Goal: Transaction & Acquisition: Book appointment/travel/reservation

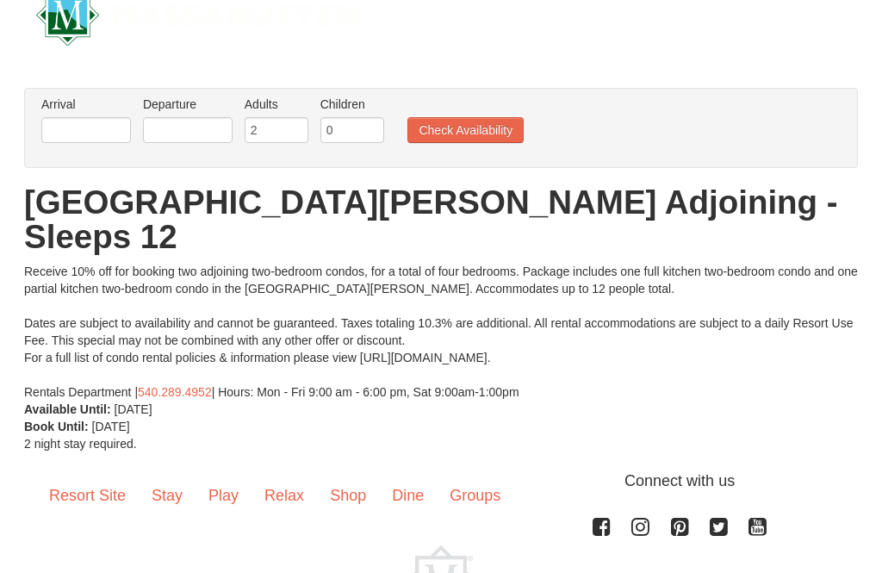
scroll to position [19, 0]
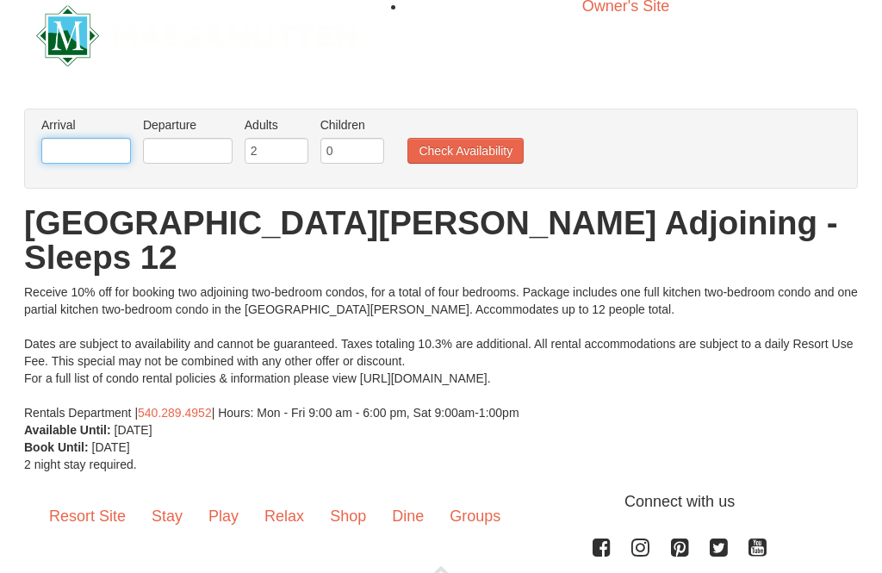
click at [107, 152] on input "text" at bounding box center [86, 152] width 90 height 26
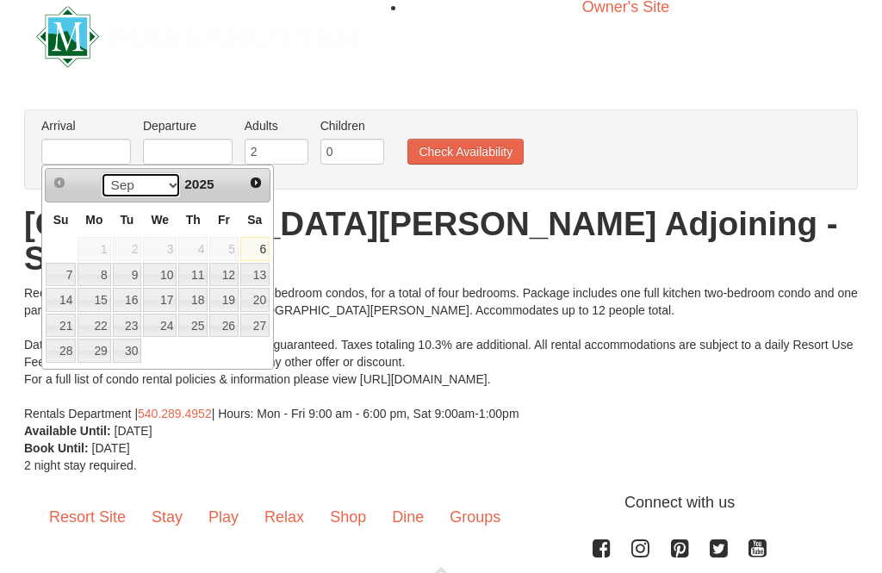
click at [160, 188] on select "Sep Oct Nov Dec" at bounding box center [141, 185] width 80 height 26
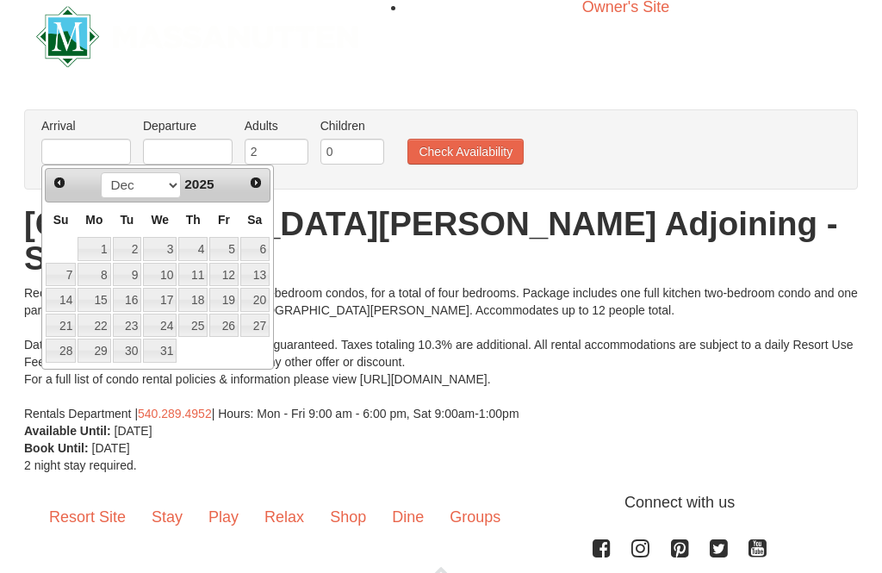
click at [254, 180] on span "Next" at bounding box center [256, 183] width 14 height 14
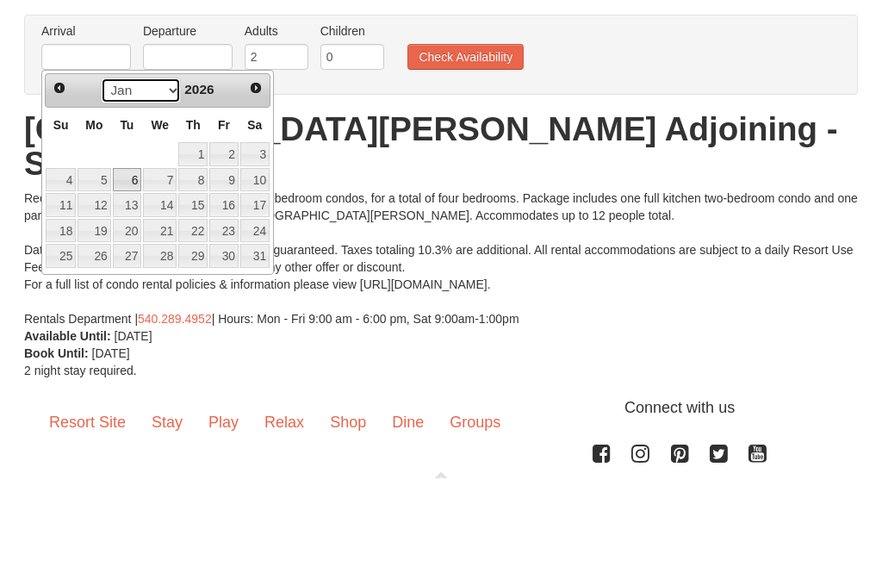
click at [165, 172] on select "Jan Feb Mar Apr May Jun Jul Aug Sep Oct Nov Dec" at bounding box center [141, 185] width 80 height 26
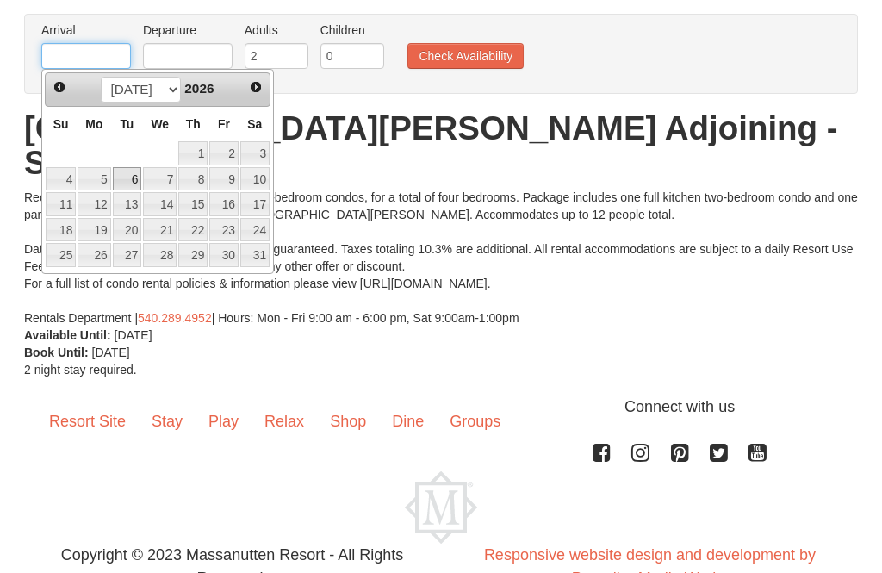
scroll to position [114, 0]
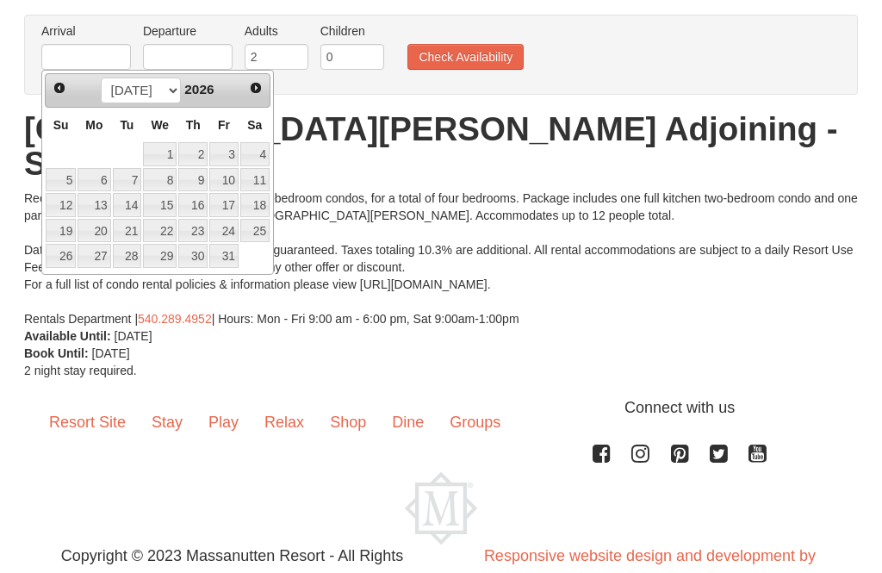
click at [195, 199] on link "16" at bounding box center [192, 205] width 29 height 24
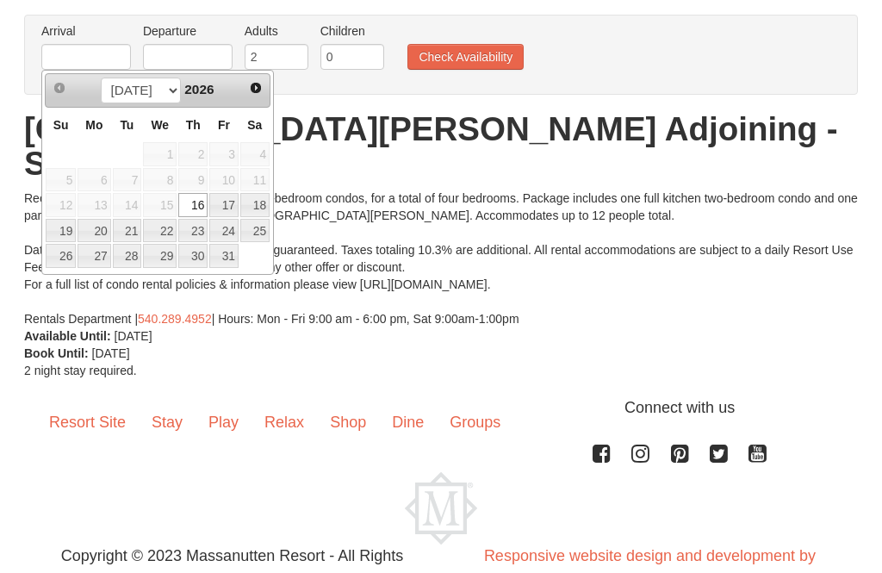
type input "[DATE]"
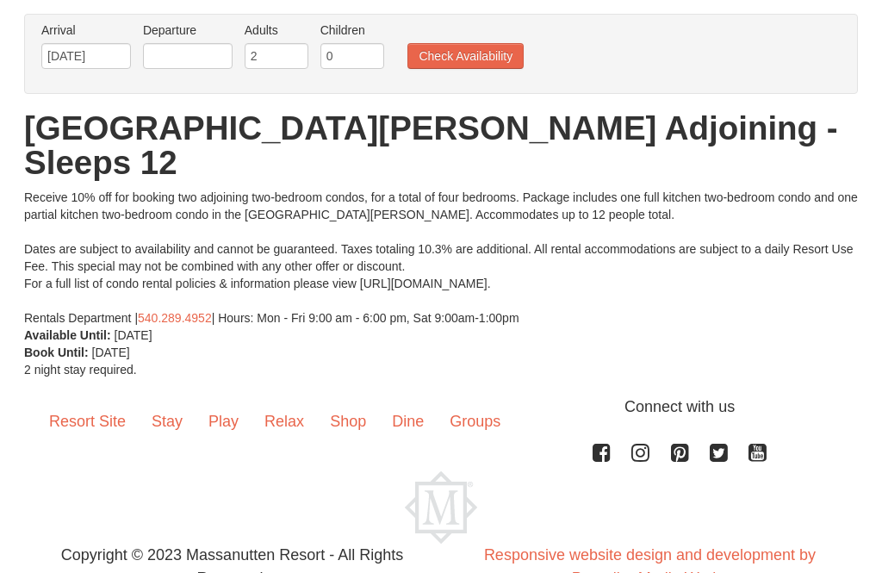
scroll to position [115, 0]
click at [202, 55] on input "text" at bounding box center [188, 56] width 90 height 26
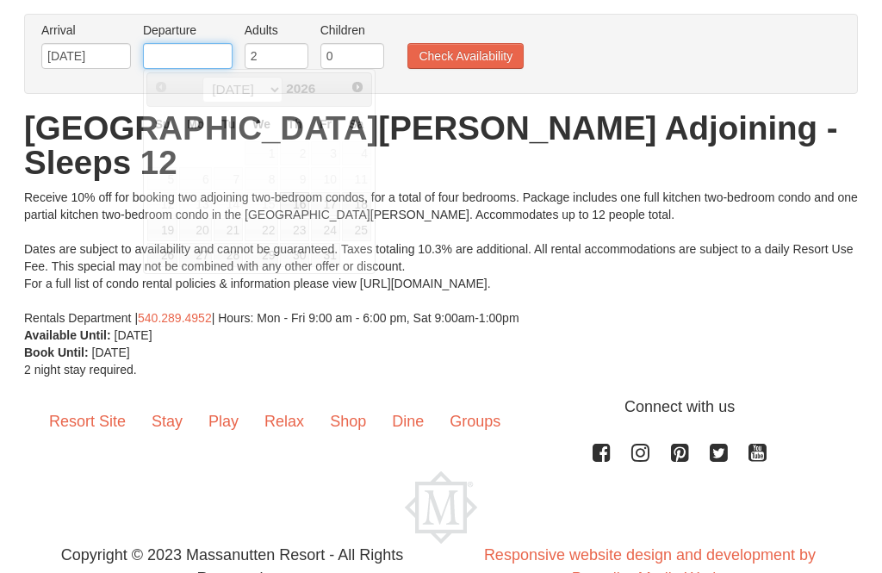
scroll to position [114, 0]
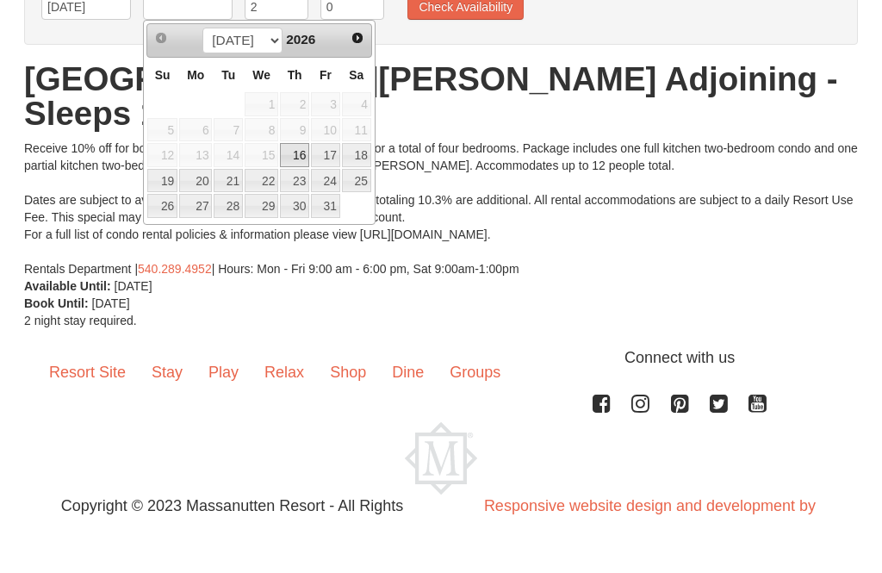
click at [167, 219] on link "19" at bounding box center [162, 231] width 30 height 24
type input "[DATE]"
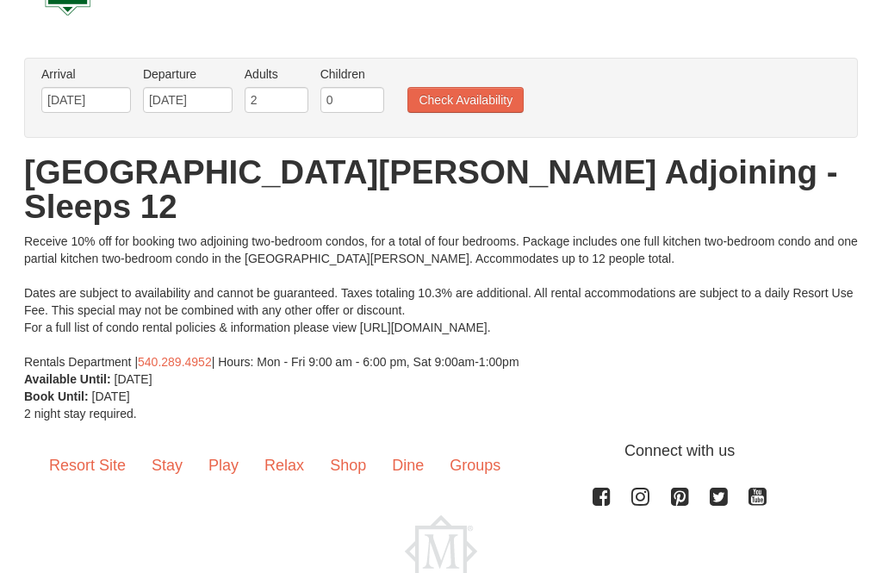
scroll to position [53, 0]
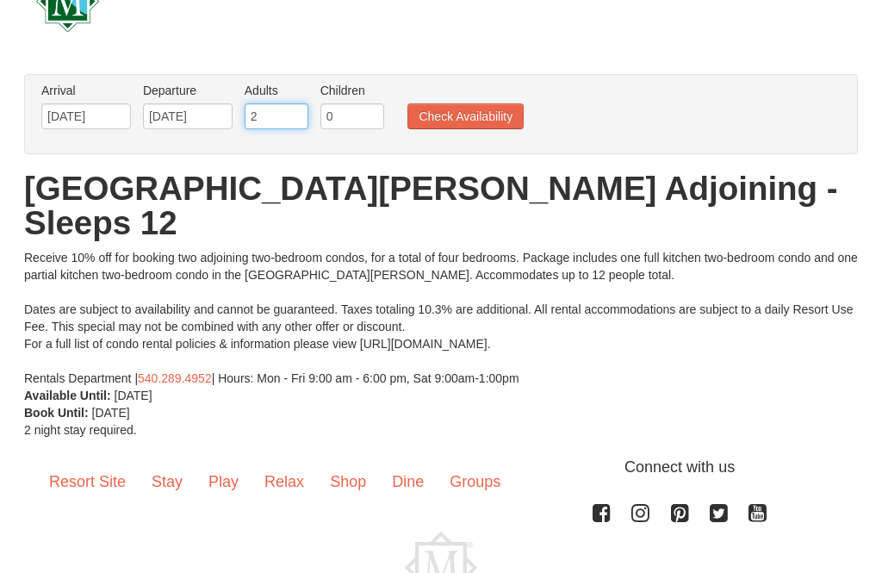
click at [278, 114] on input "2" at bounding box center [277, 117] width 64 height 26
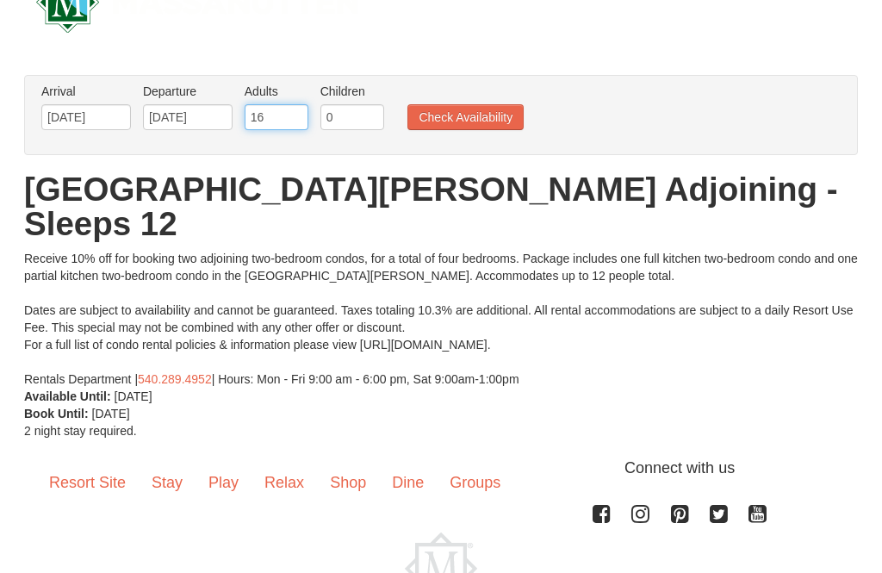
type input "16"
click at [487, 115] on button "Check Availability" at bounding box center [465, 117] width 116 height 26
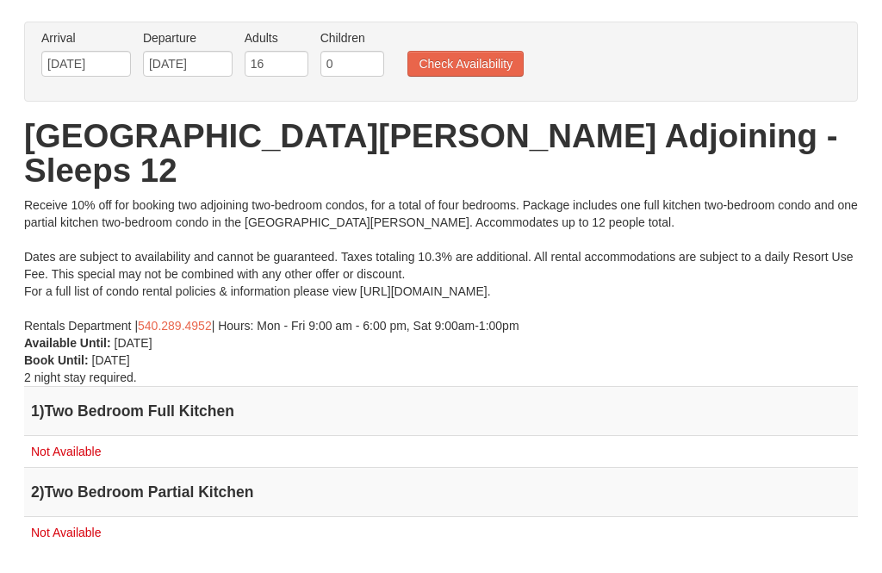
scroll to position [104, 0]
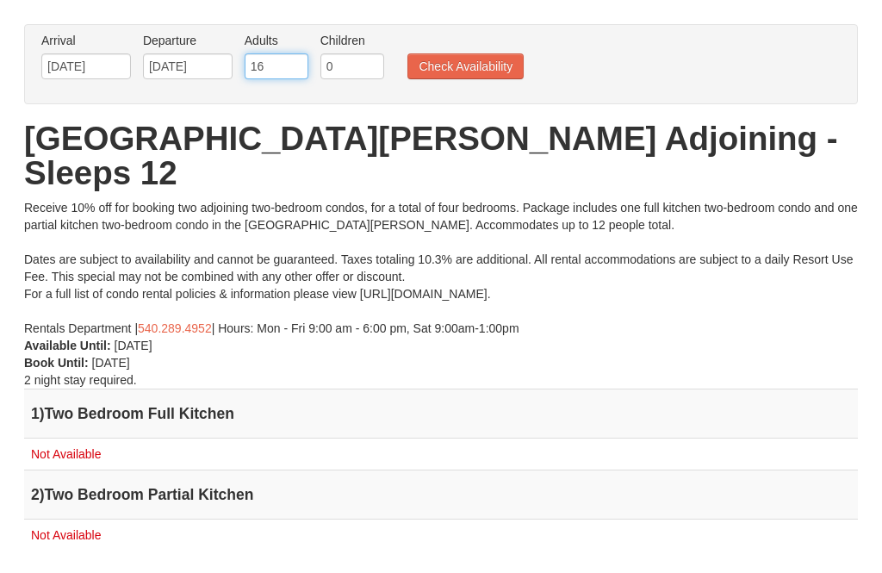
click at [282, 70] on input "16" at bounding box center [277, 66] width 64 height 26
type input "1"
type input "4"
click at [479, 77] on button "Check Availability" at bounding box center [465, 66] width 116 height 26
